Goal: Transaction & Acquisition: Book appointment/travel/reservation

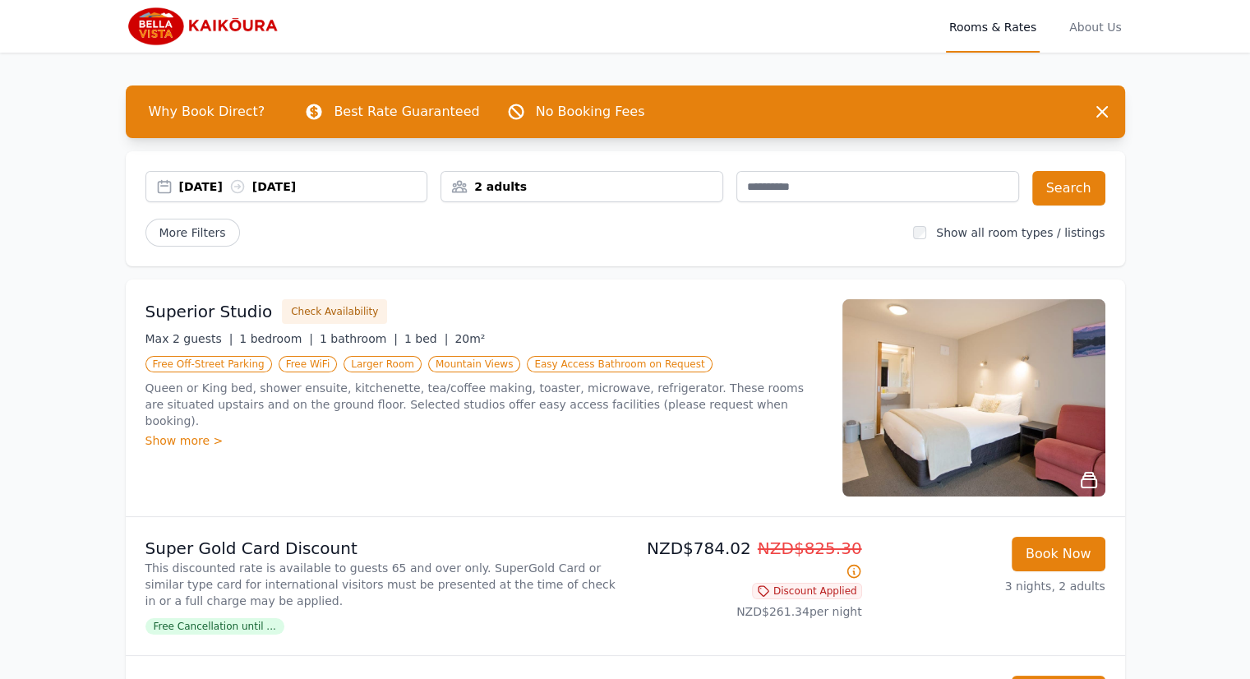
click at [168, 183] on div "[DATE] [DATE]" at bounding box center [286, 186] width 281 height 16
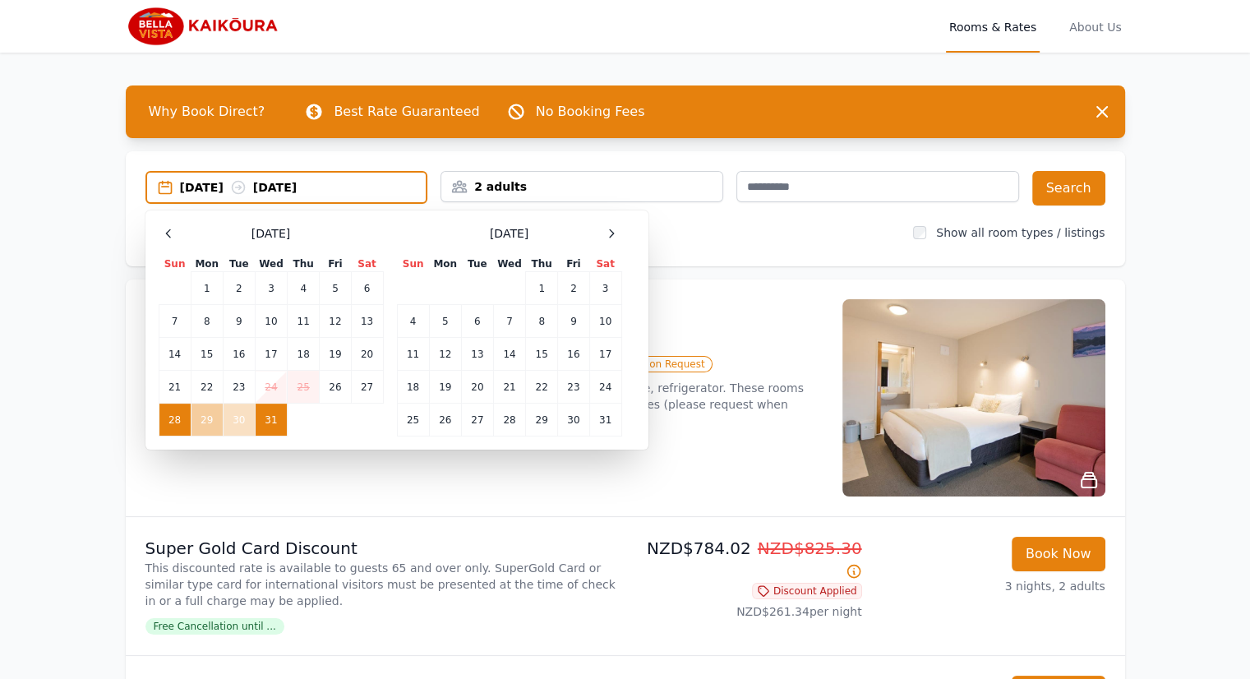
click at [202, 409] on td "29" at bounding box center [207, 419] width 32 height 33
click at [186, 416] on td "28" at bounding box center [175, 419] width 32 height 33
click at [237, 417] on td "30" at bounding box center [239, 419] width 32 height 33
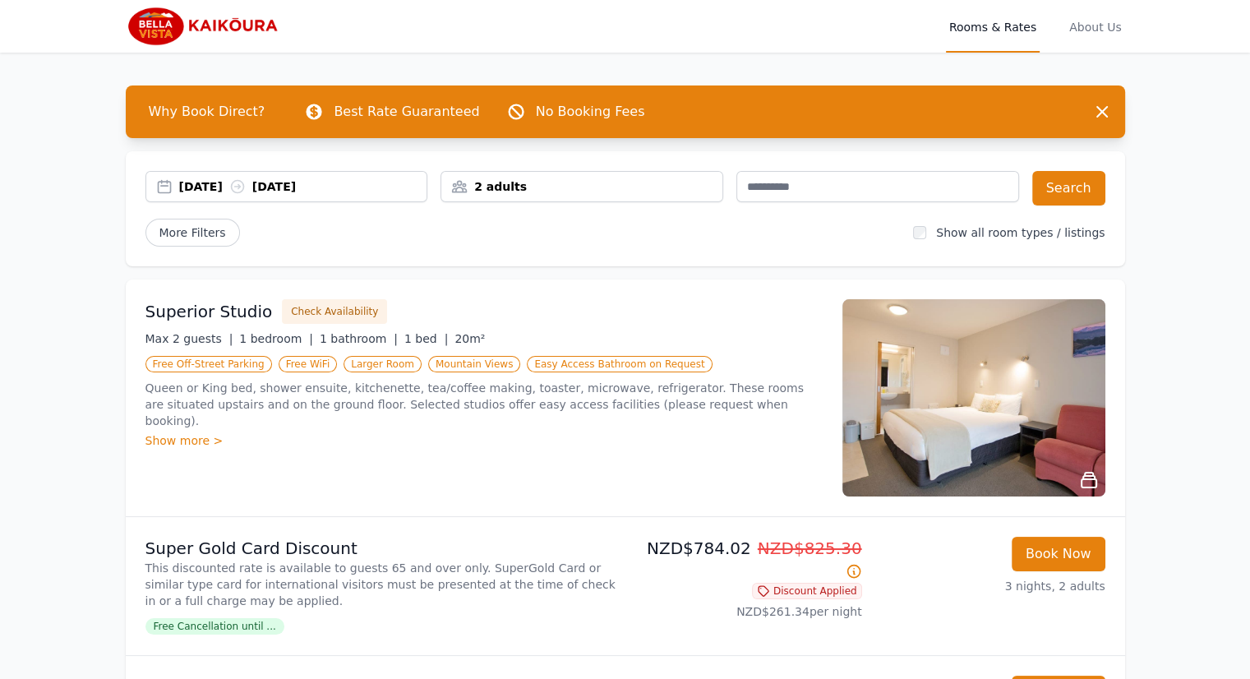
click at [314, 184] on div "[DATE] [DATE]" at bounding box center [303, 186] width 248 height 16
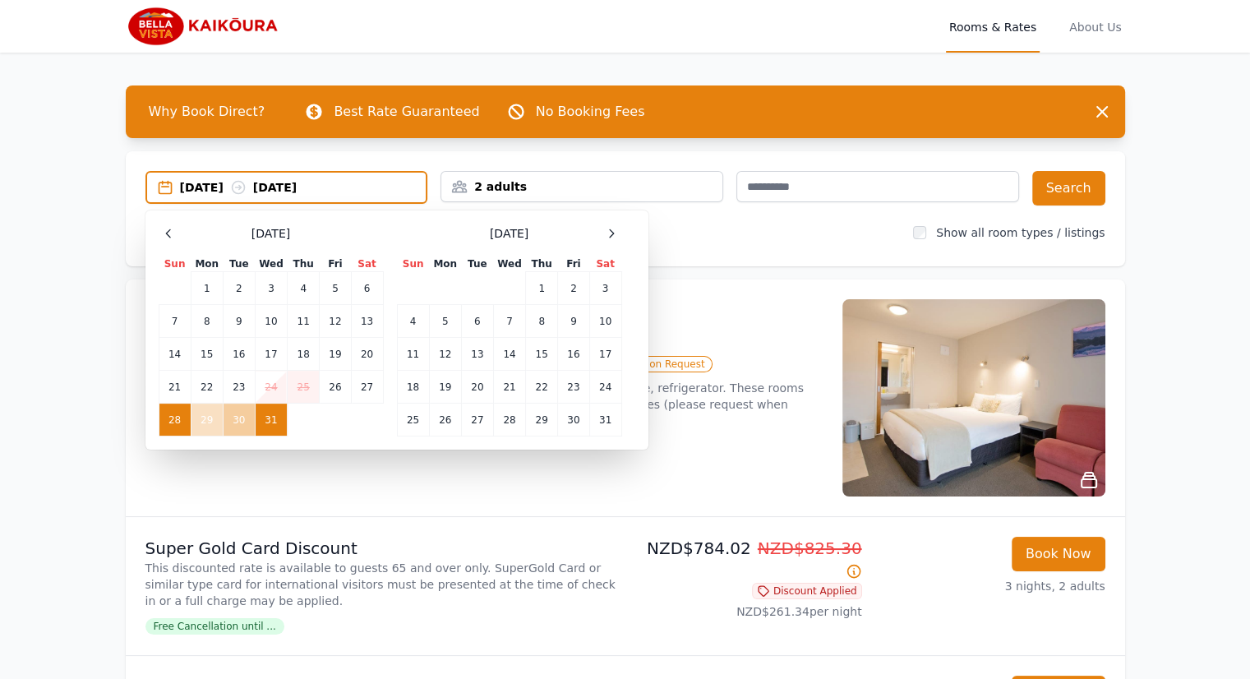
click at [237, 420] on td "30" at bounding box center [239, 419] width 32 height 33
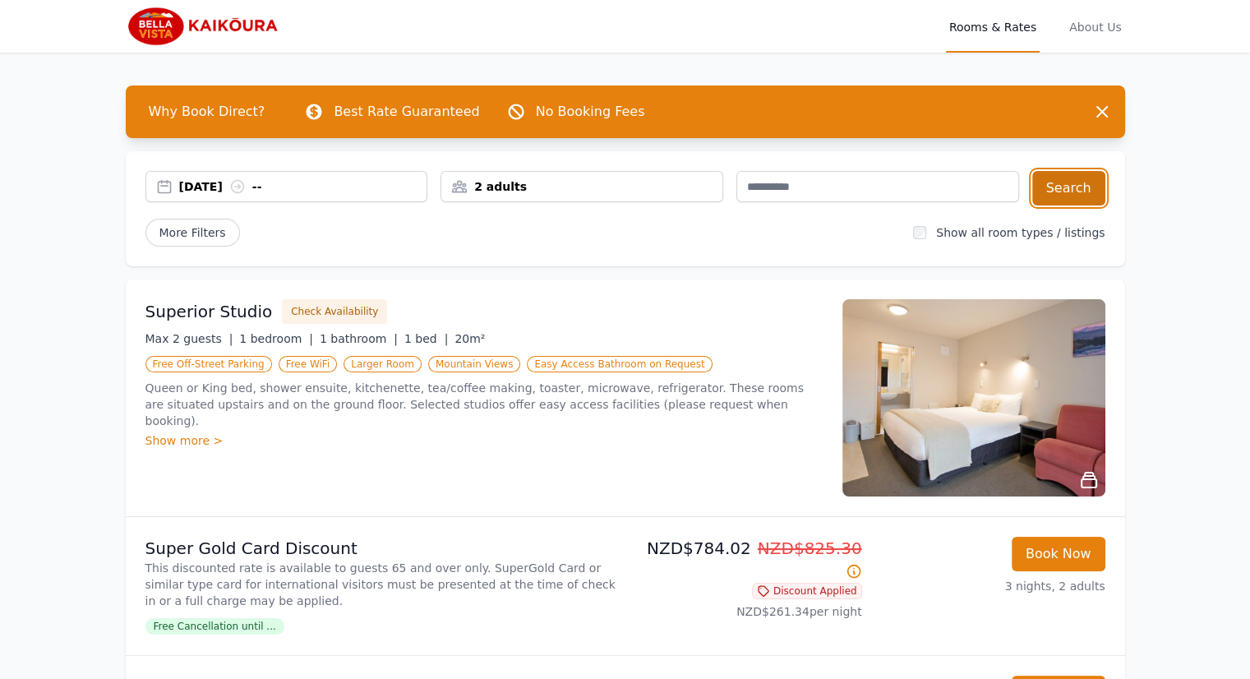
click at [1063, 188] on button "Search" at bounding box center [1068, 188] width 73 height 35
